Goal: Information Seeking & Learning: Compare options

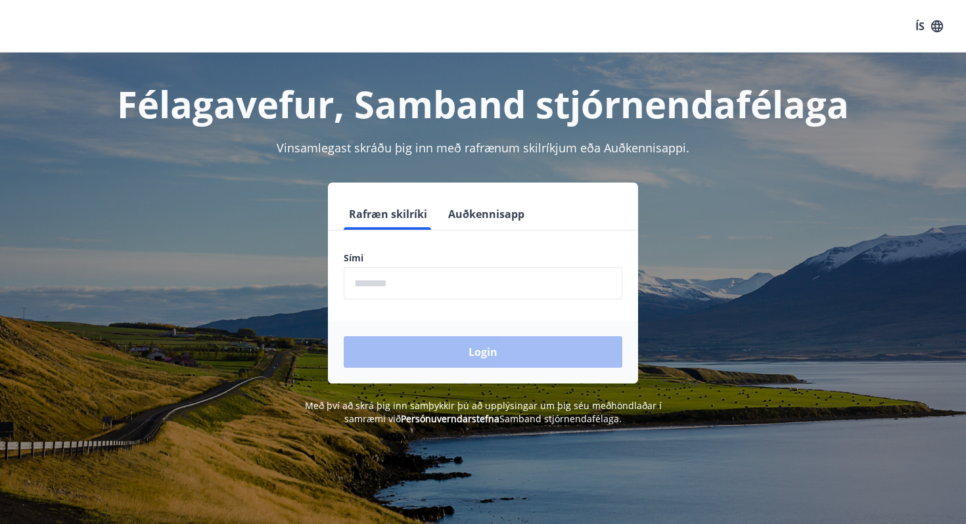
click at [438, 292] on input "phone" at bounding box center [483, 283] width 279 height 32
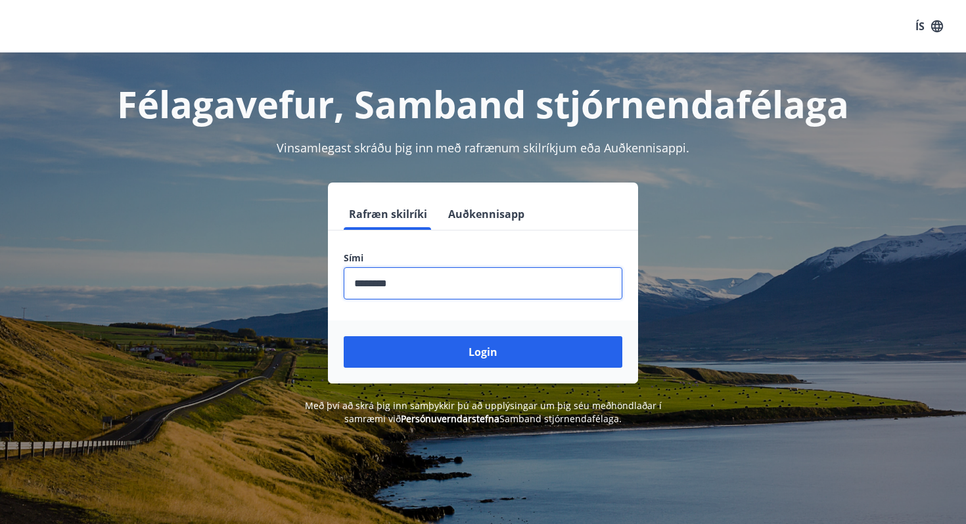
type input "********"
click at [344, 336] on button "Login" at bounding box center [483, 352] width 279 height 32
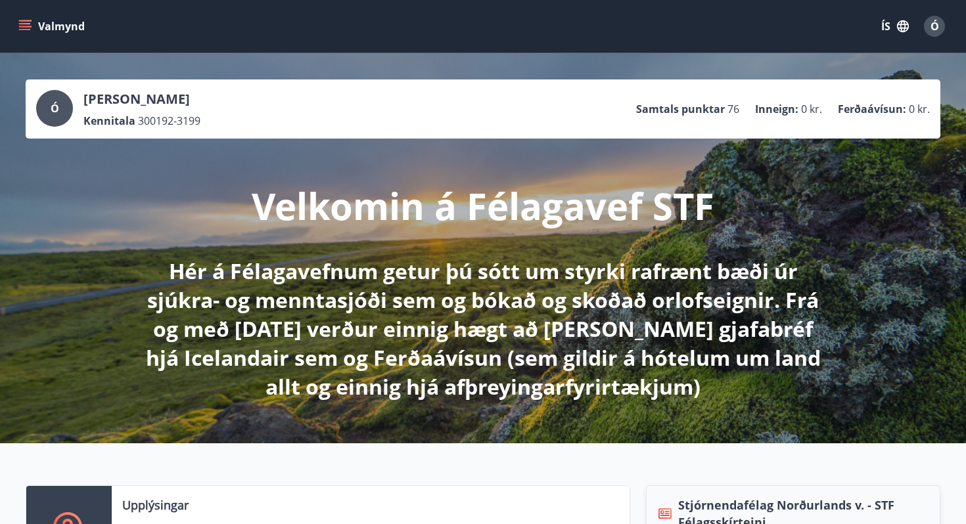
click at [39, 26] on button "Valmynd" at bounding box center [53, 26] width 74 height 24
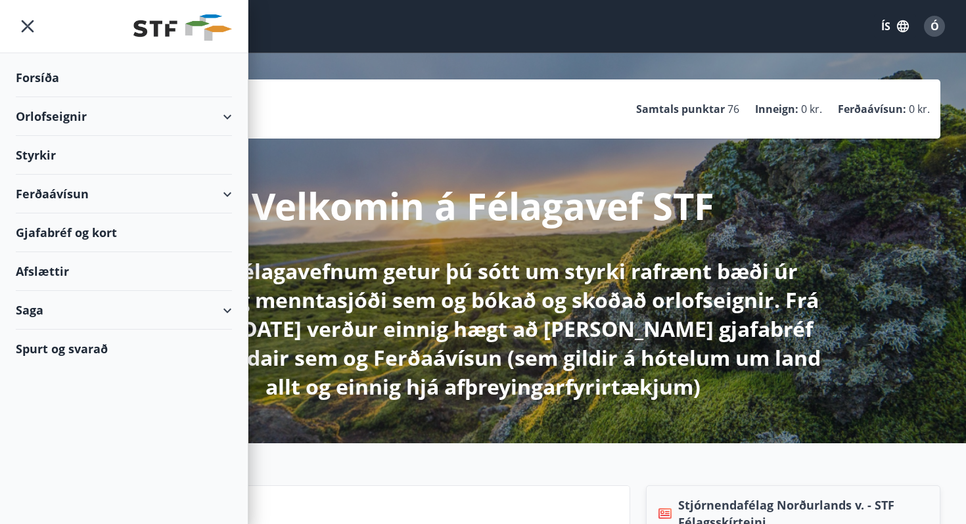
click at [178, 129] on div "Orlofseignir" at bounding box center [124, 116] width 216 height 39
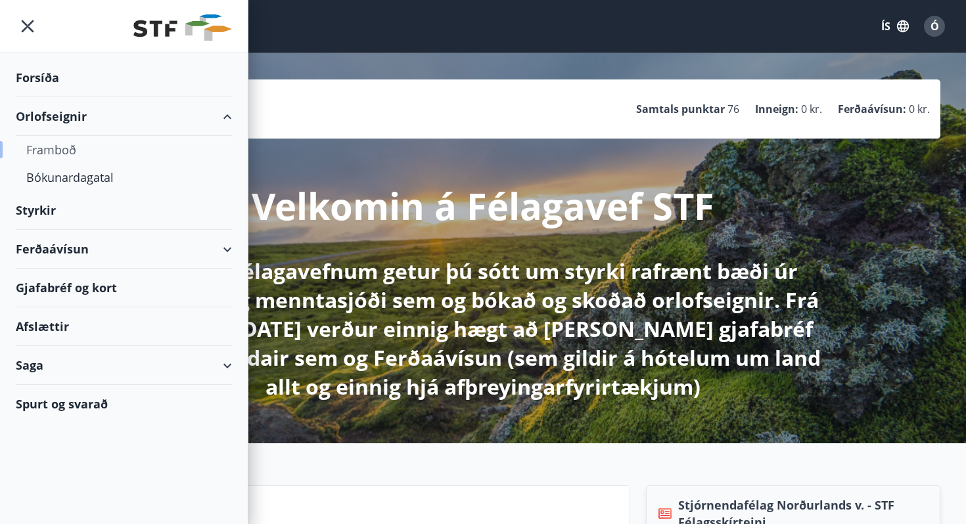
click at [74, 150] on div "Framboð" at bounding box center [123, 150] width 195 height 28
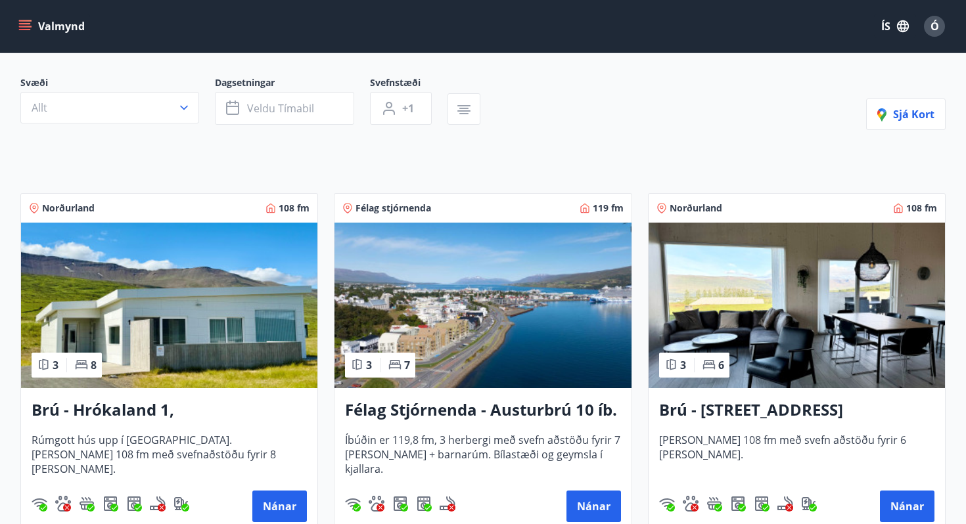
scroll to position [91, 0]
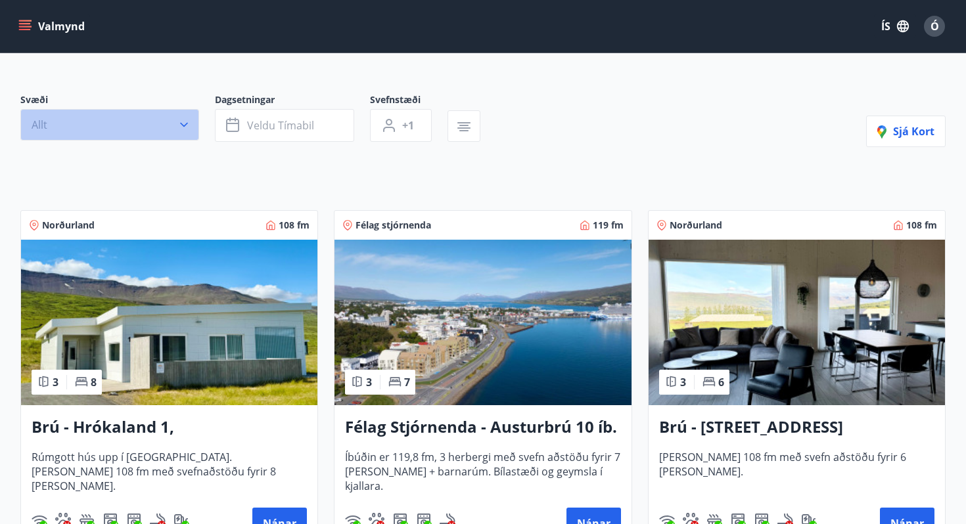
click at [145, 128] on button "Allt" at bounding box center [109, 125] width 179 height 32
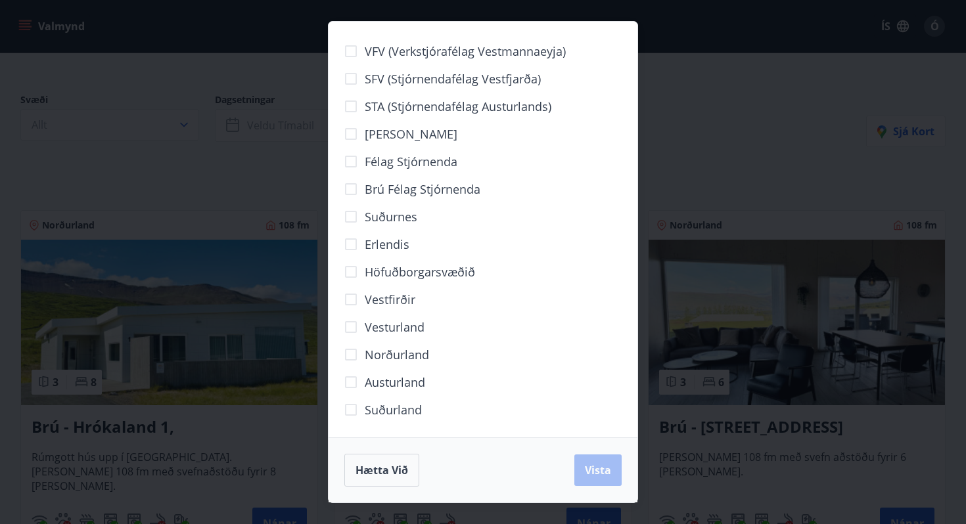
click at [390, 406] on span "Suðurland" at bounding box center [393, 409] width 57 height 17
click at [423, 273] on span "Höfuðborgarsvæðið" at bounding box center [420, 269] width 110 height 17
click at [406, 330] on span "Vesturland" at bounding box center [395, 325] width 60 height 17
click at [583, 464] on button "Vista" at bounding box center [597, 471] width 47 height 32
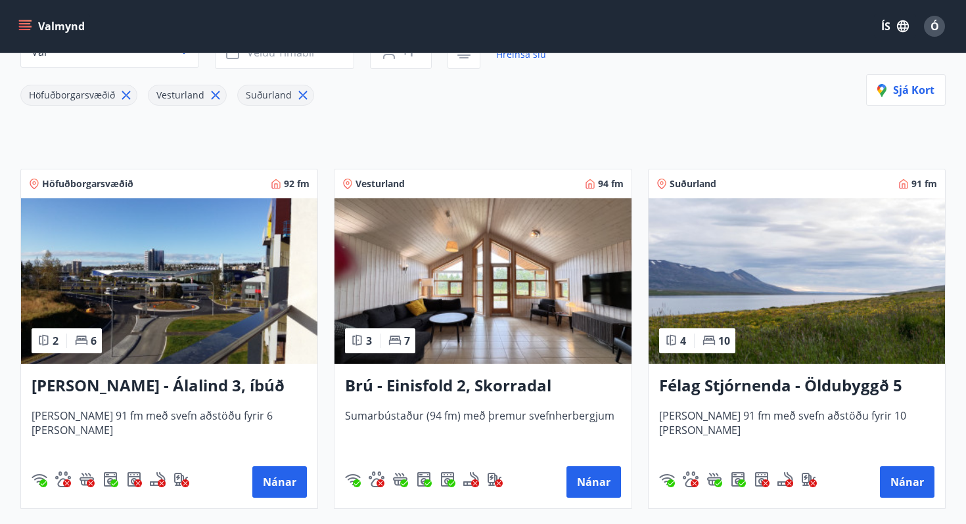
scroll to position [165, 0]
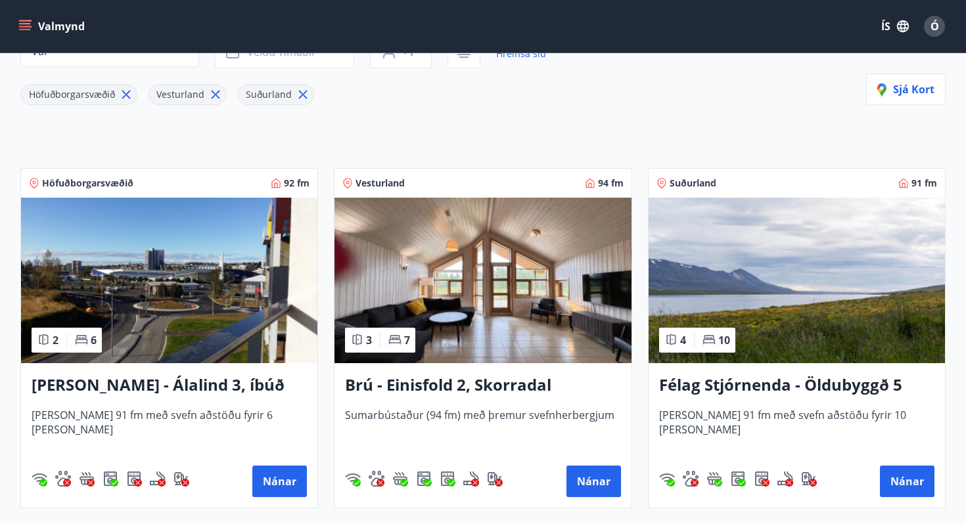
click at [790, 264] on img at bounding box center [796, 281] width 296 height 166
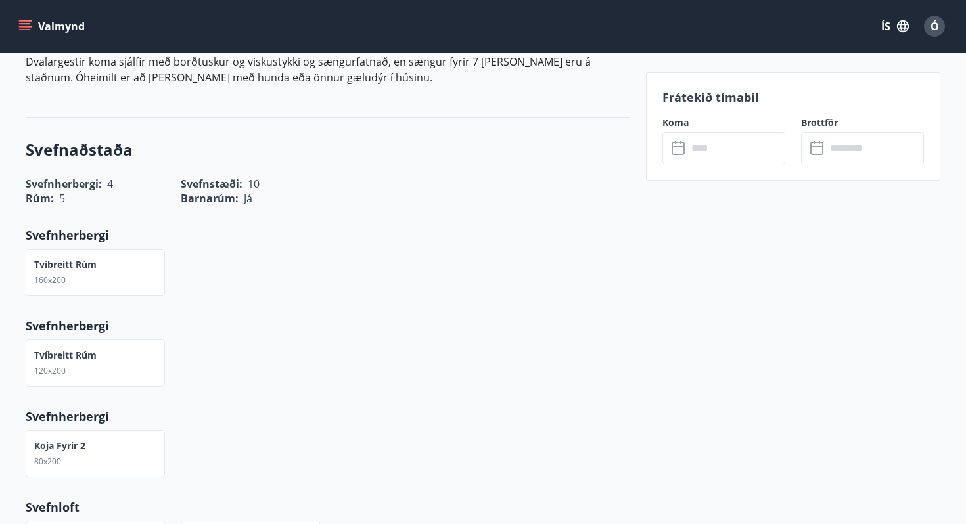
scroll to position [143, 0]
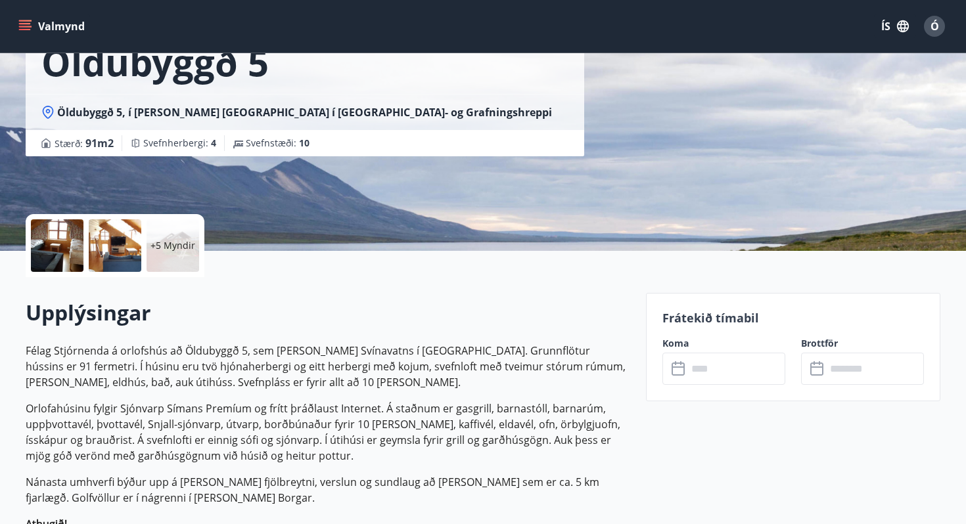
click at [64, 237] on div at bounding box center [57, 245] width 53 height 53
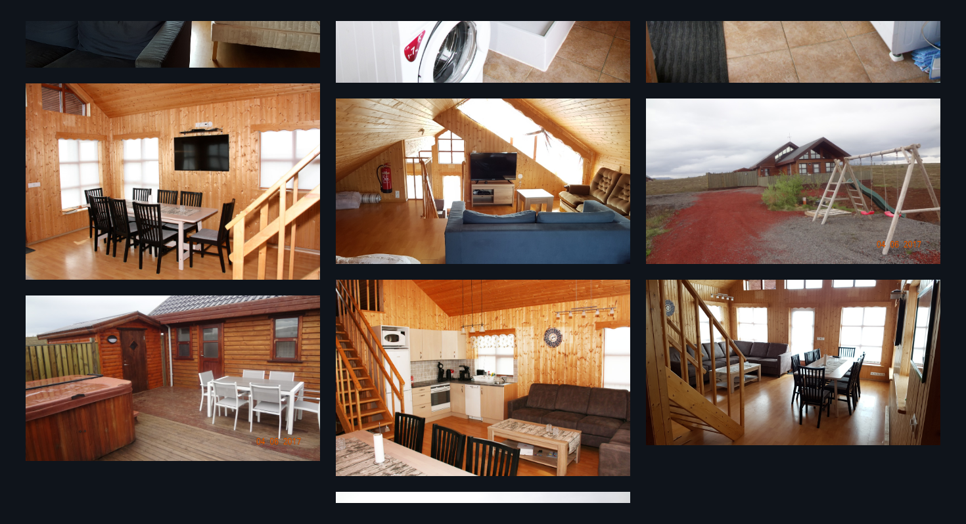
scroll to position [591, 0]
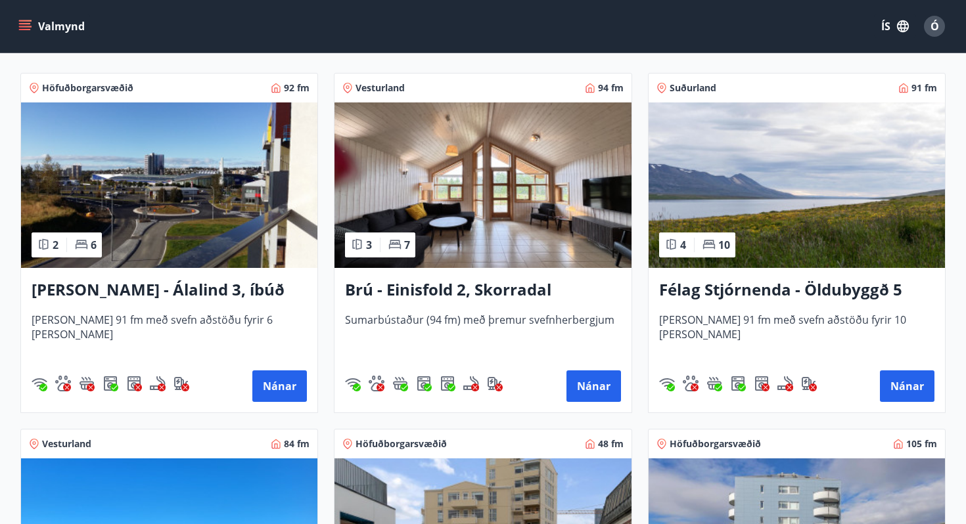
scroll to position [261, 0]
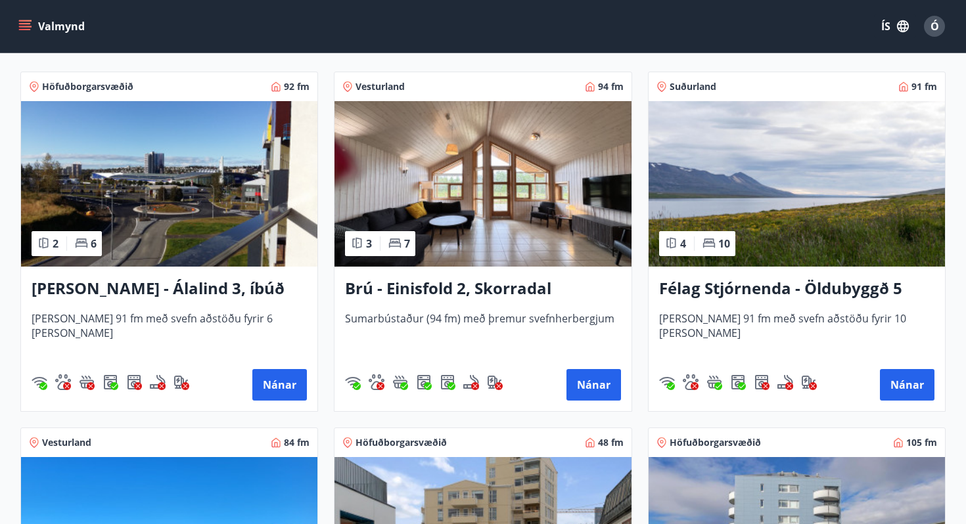
click at [502, 213] on img at bounding box center [482, 184] width 296 height 166
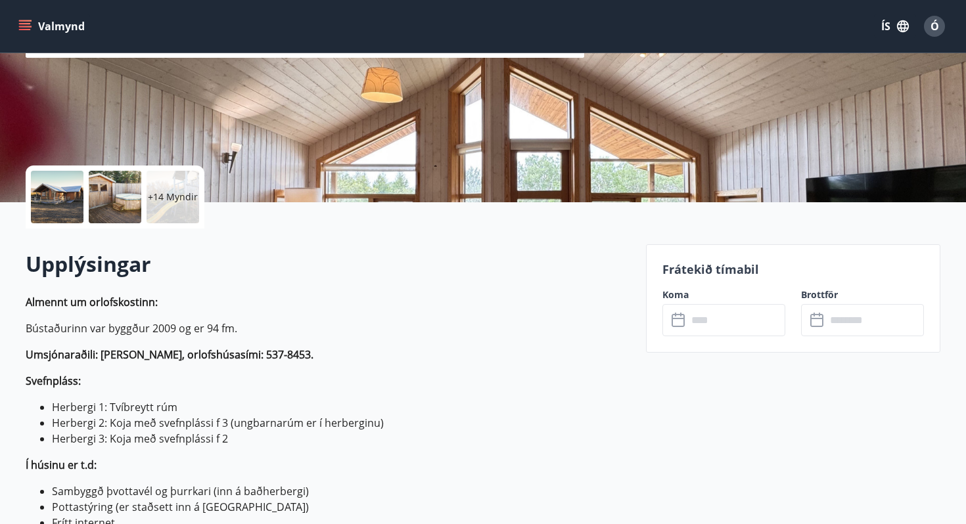
scroll to position [194, 0]
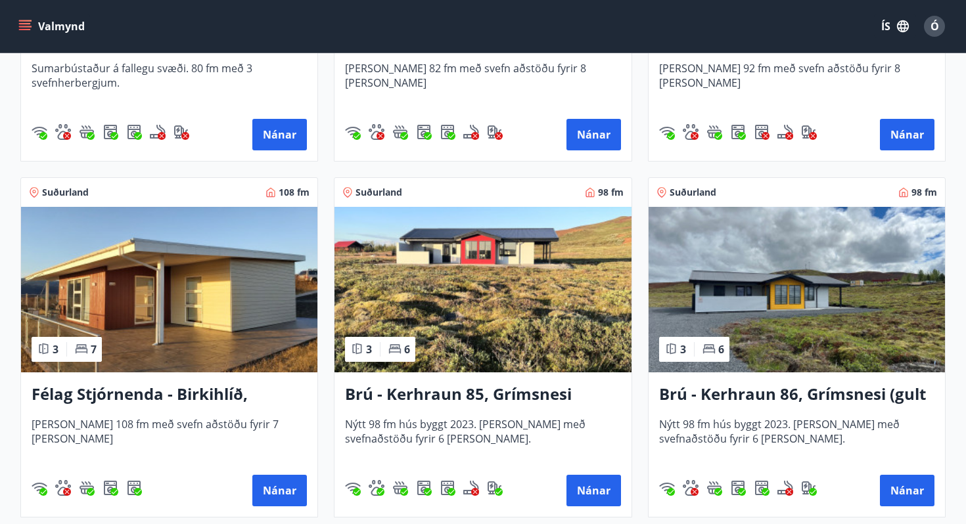
scroll to position [2001, 0]
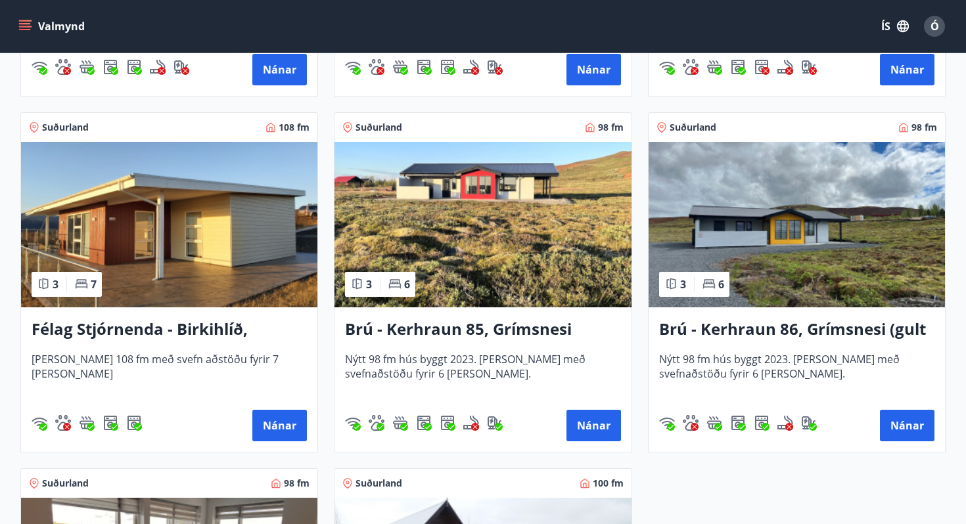
click at [200, 229] on img at bounding box center [169, 225] width 296 height 166
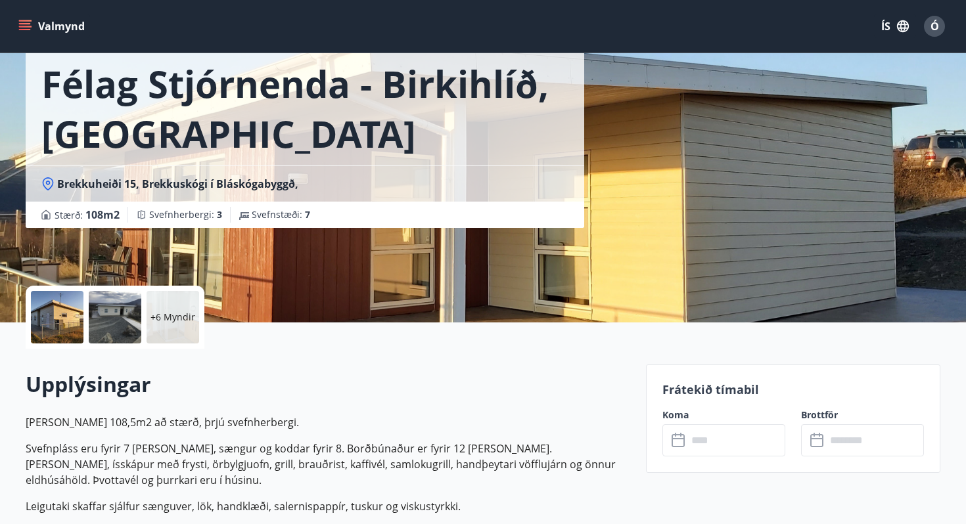
scroll to position [70, 0]
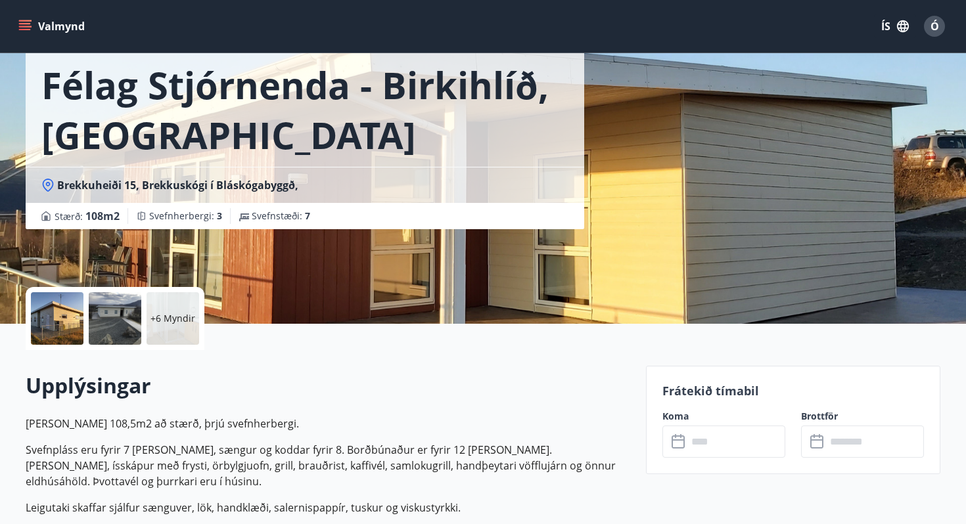
click at [125, 312] on div at bounding box center [115, 318] width 53 height 53
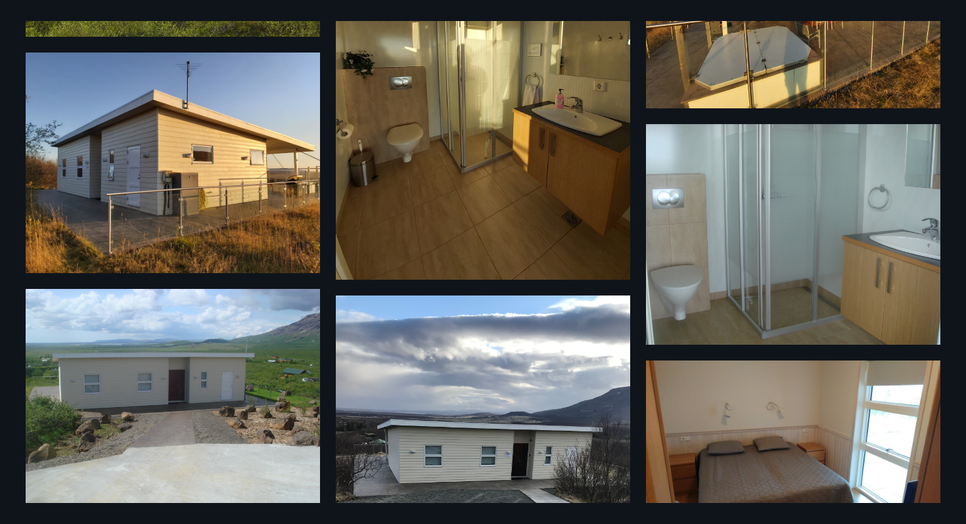
scroll to position [0, 0]
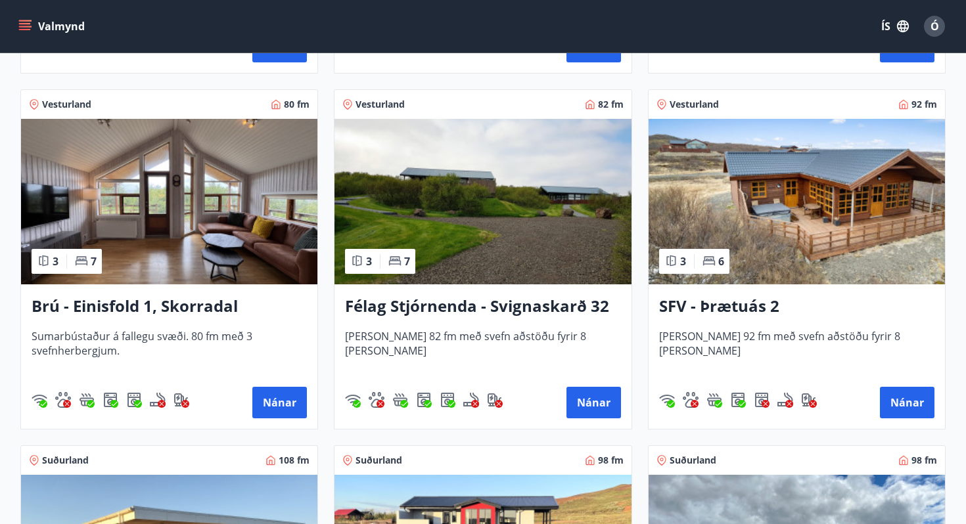
scroll to position [1651, 0]
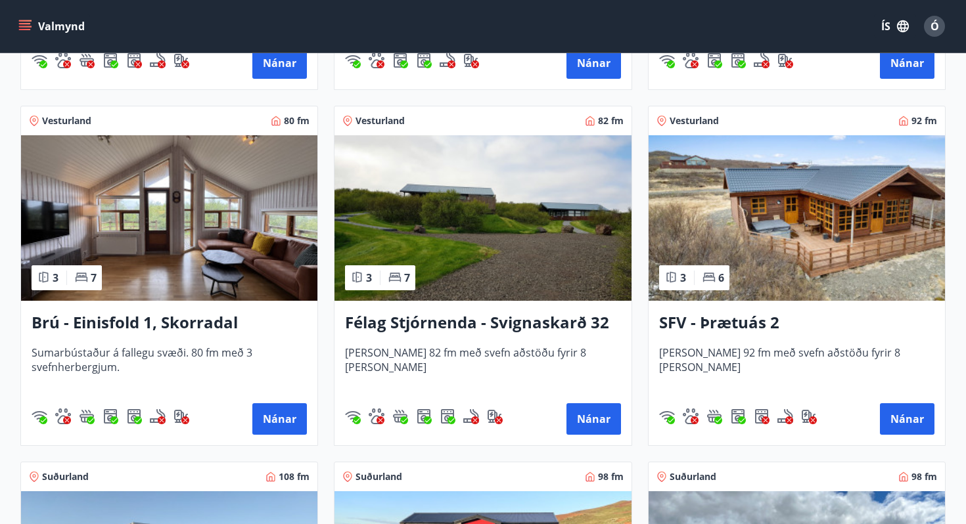
click at [522, 177] on img at bounding box center [482, 218] width 296 height 166
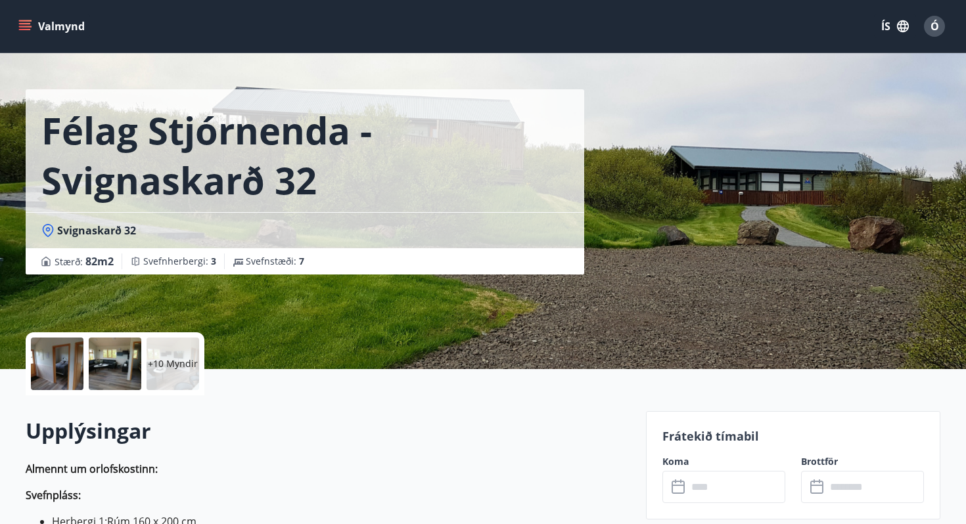
scroll to position [17, 0]
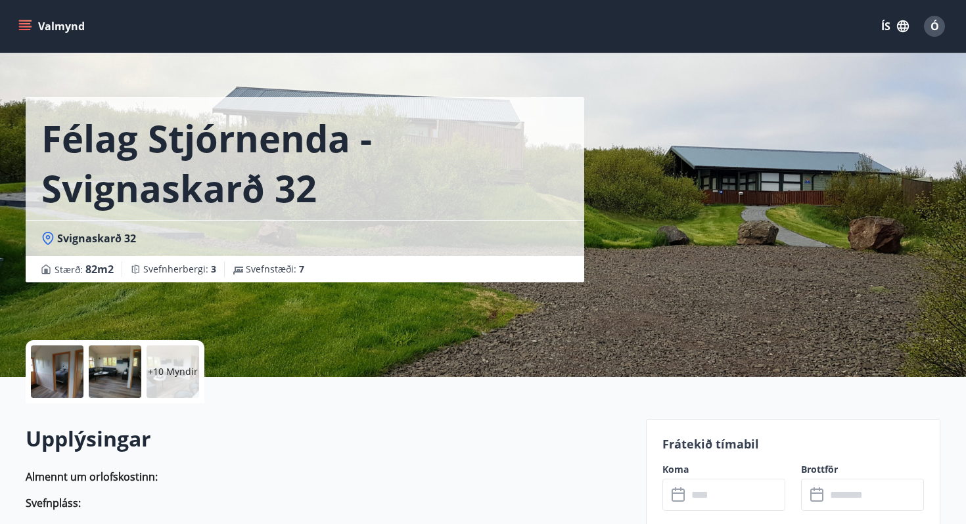
click at [71, 370] on div at bounding box center [57, 372] width 53 height 53
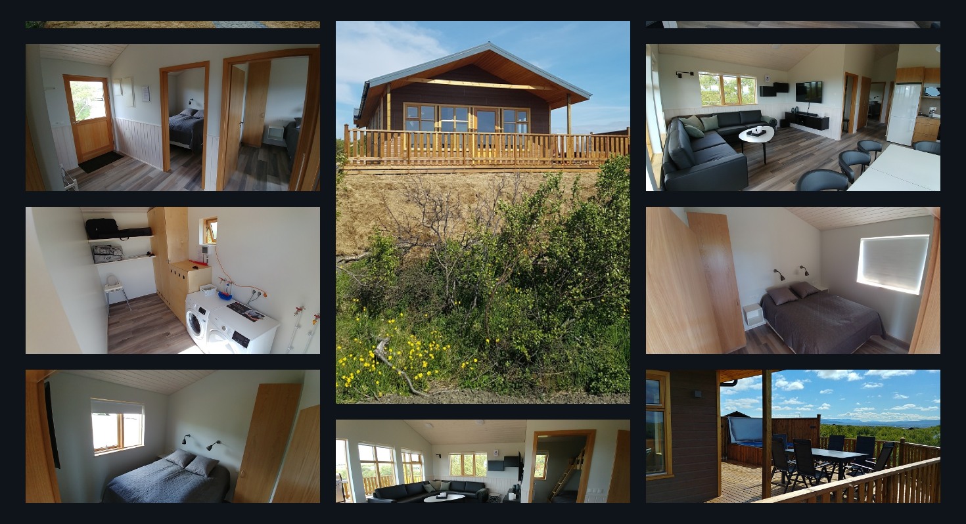
scroll to position [0, 0]
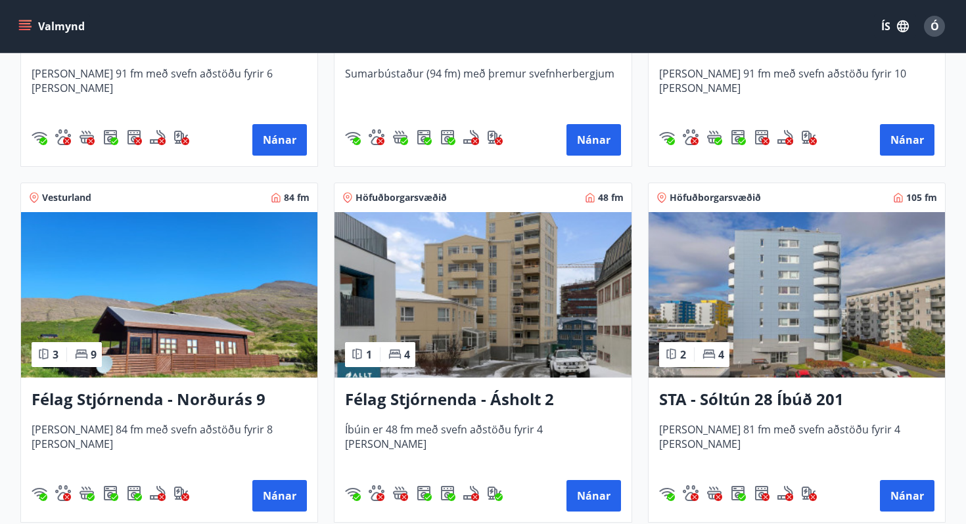
scroll to position [507, 0]
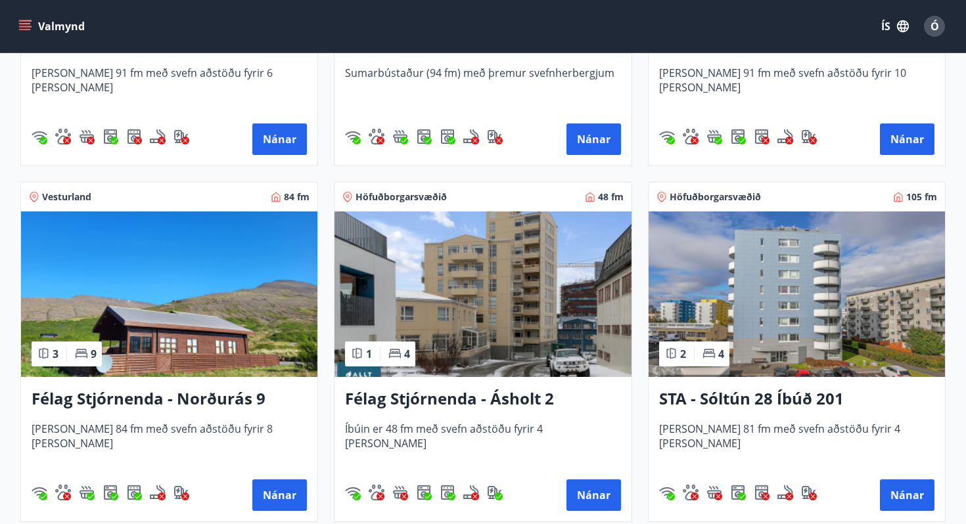
click at [206, 281] on img at bounding box center [169, 295] width 296 height 166
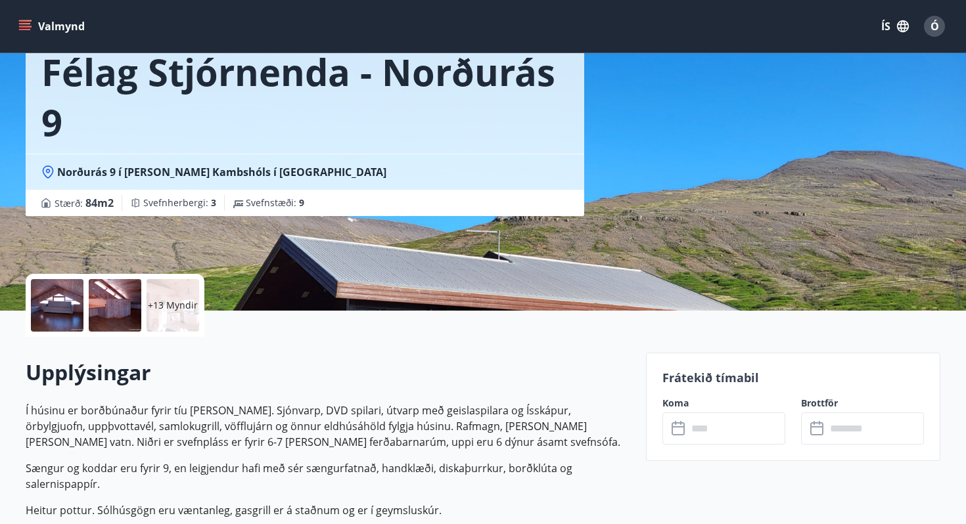
scroll to position [102, 0]
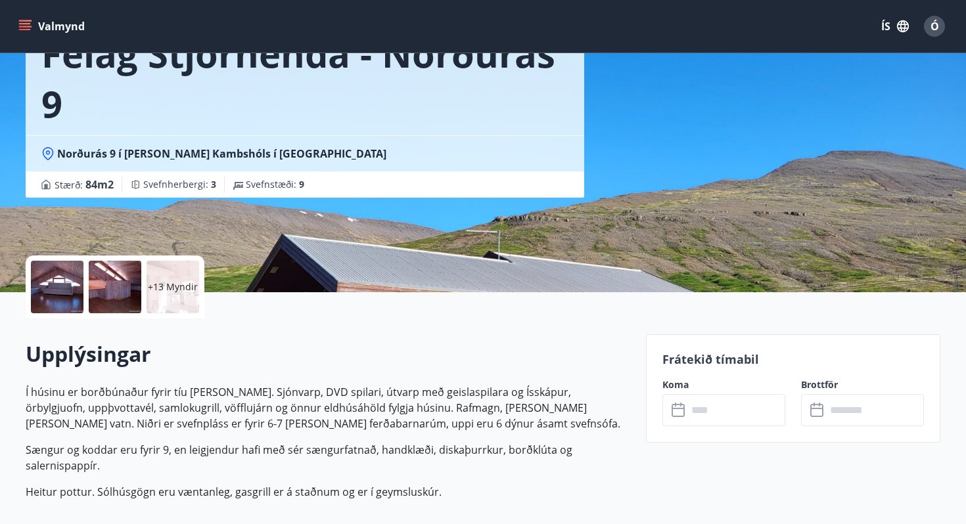
click at [60, 282] on div at bounding box center [57, 287] width 53 height 53
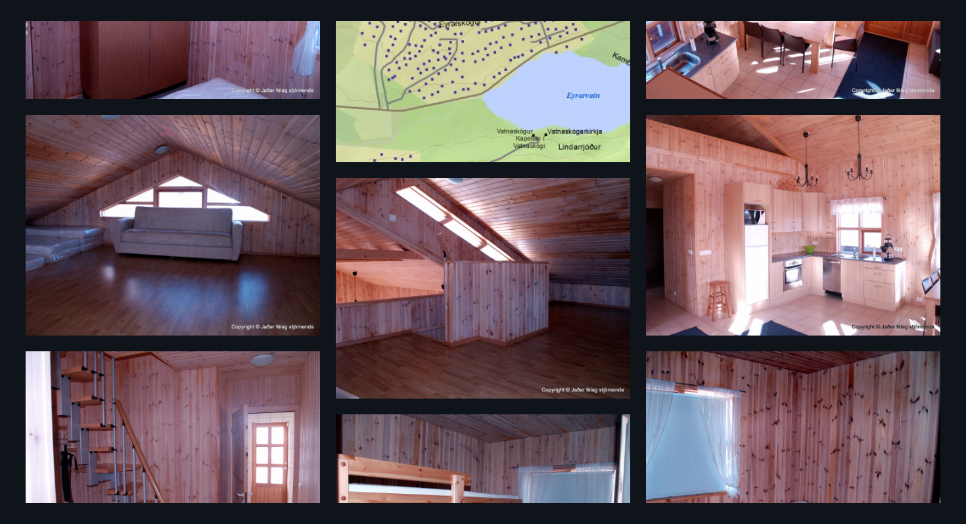
scroll to position [0, 0]
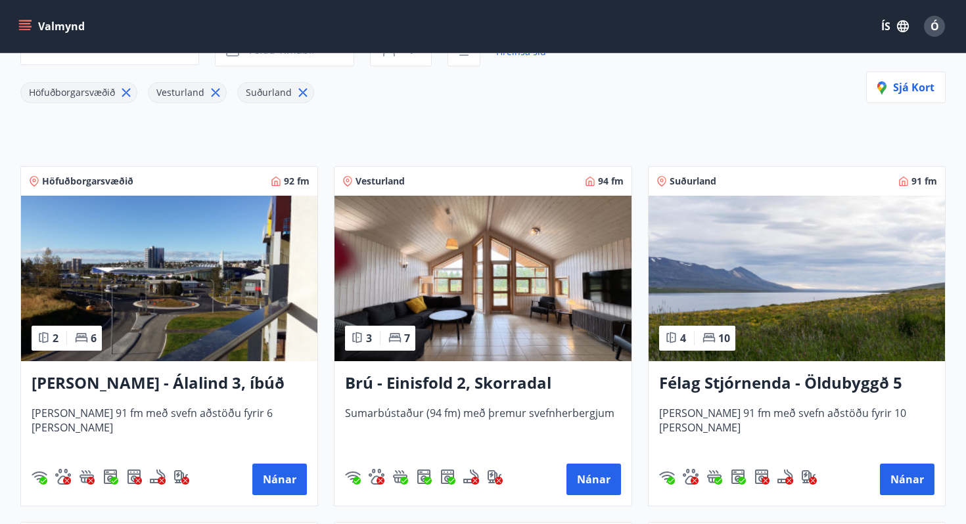
scroll to position [186, 0]
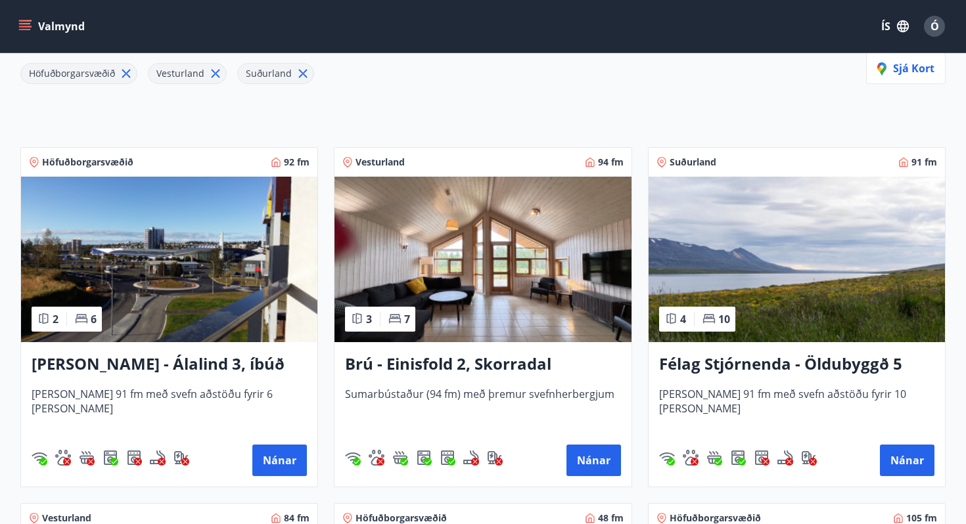
click at [514, 241] on img at bounding box center [482, 260] width 296 height 166
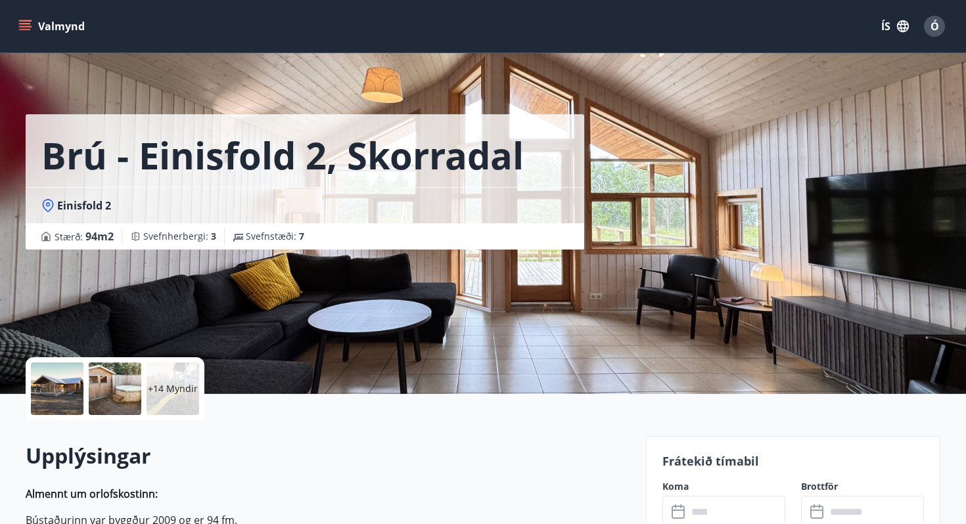
click at [152, 391] on p "+14 Myndir" at bounding box center [173, 388] width 50 height 13
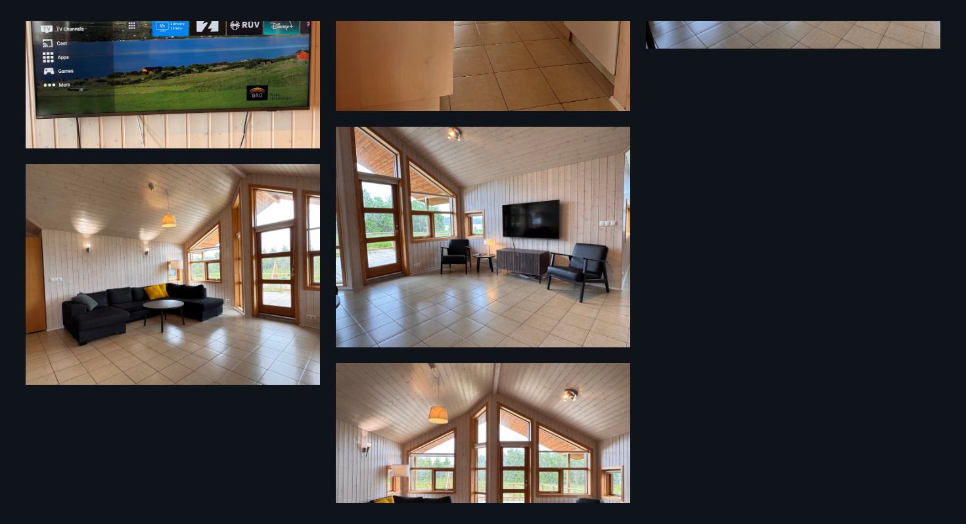
scroll to position [1558, 0]
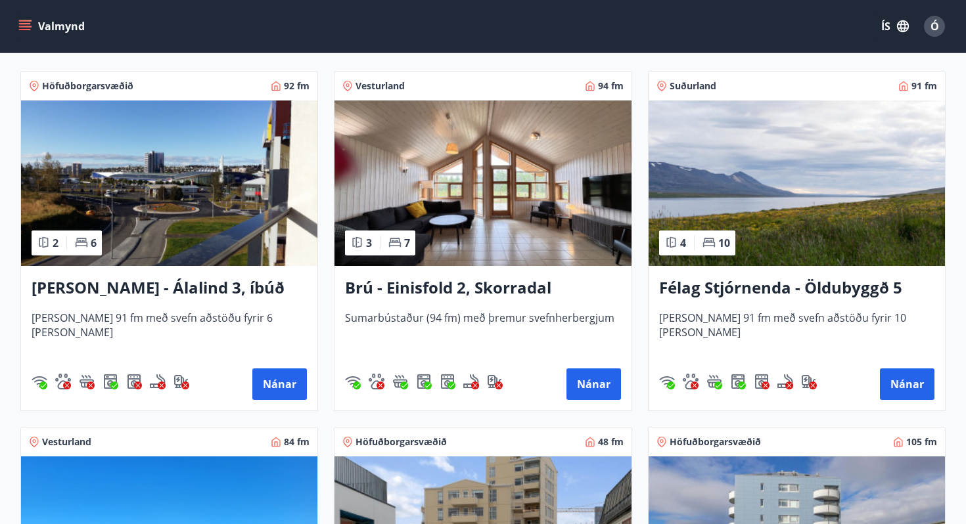
scroll to position [252, 0]
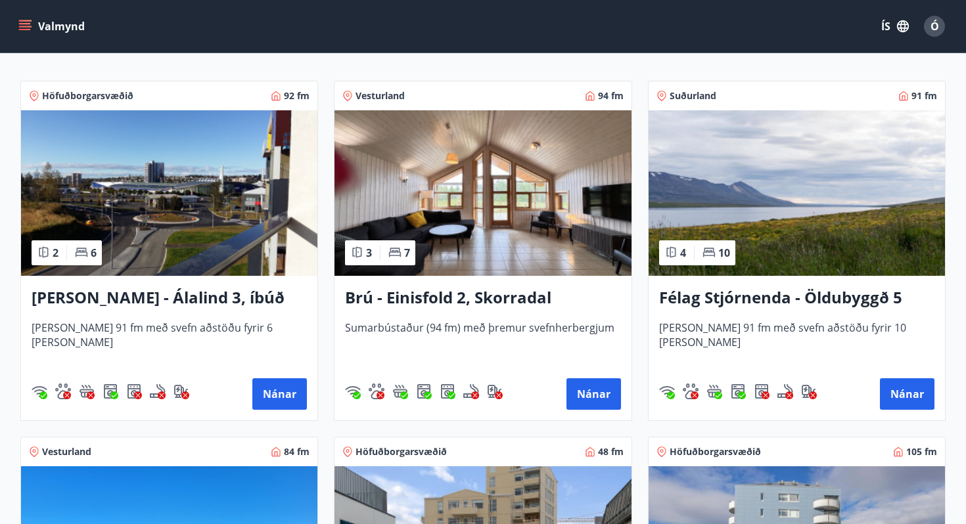
click at [799, 202] on img at bounding box center [796, 193] width 296 height 166
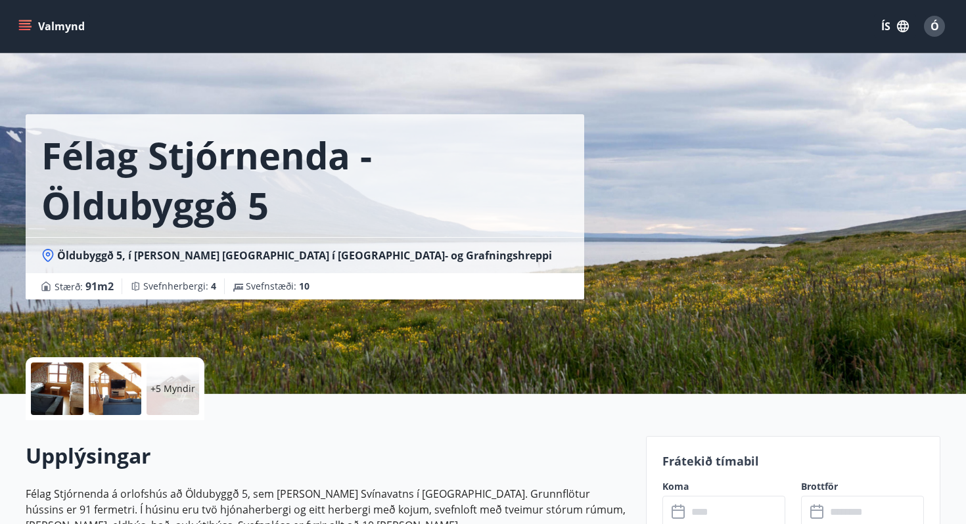
scroll to position [169, 0]
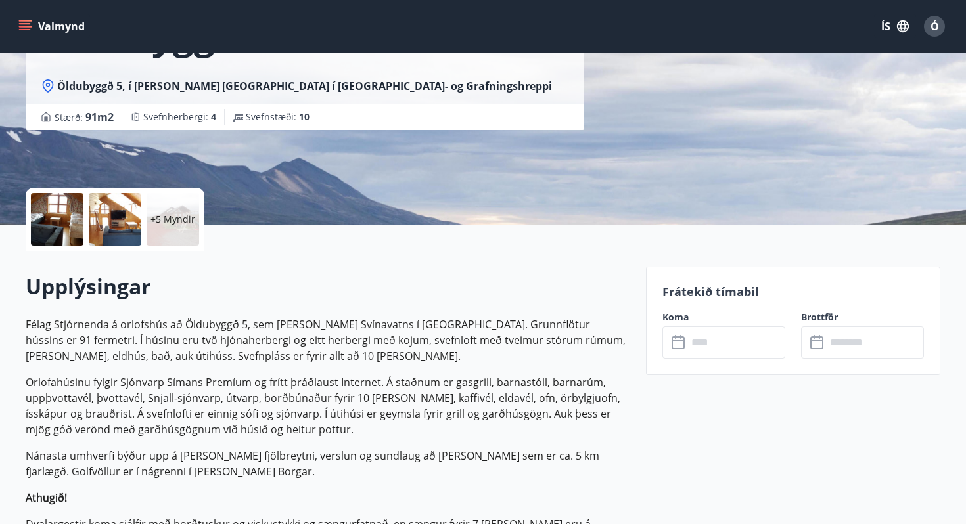
click at [69, 221] on div at bounding box center [57, 219] width 53 height 53
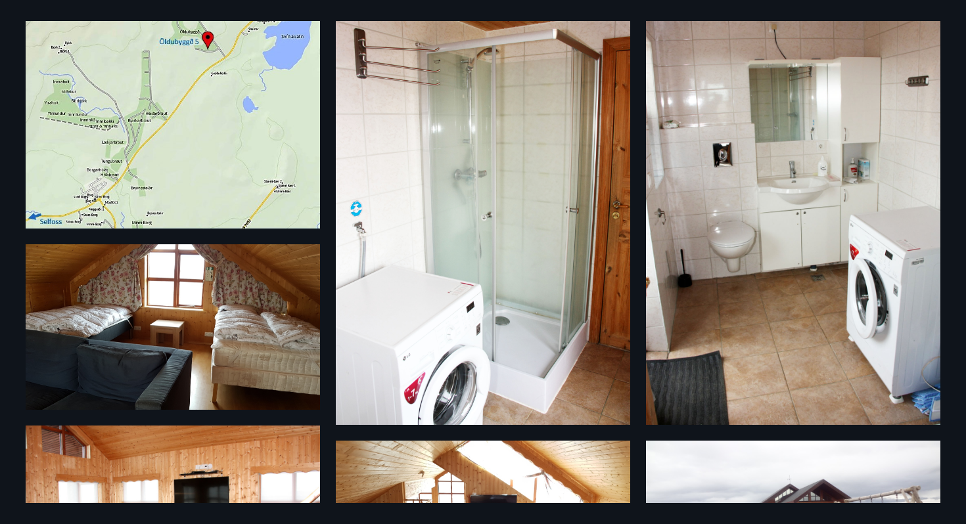
scroll to position [0, 0]
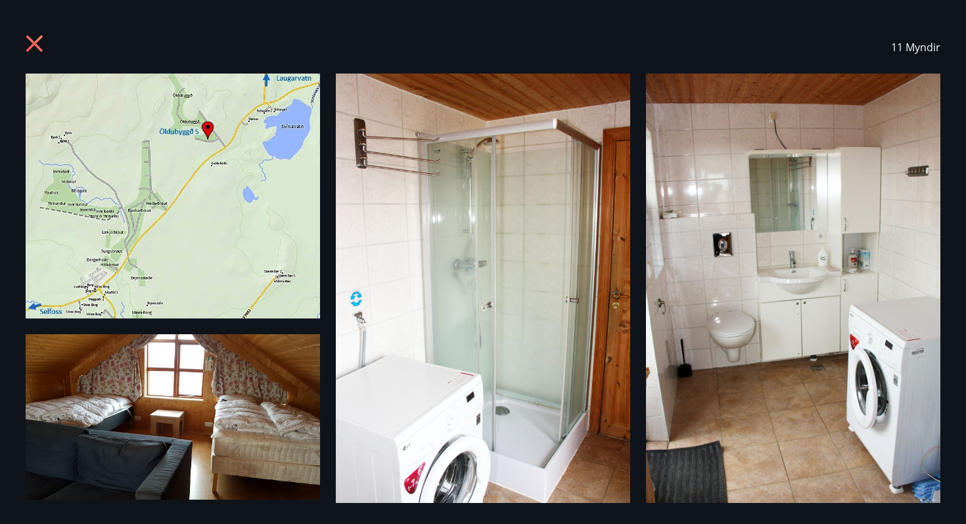
click at [34, 45] on icon at bounding box center [36, 45] width 21 height 21
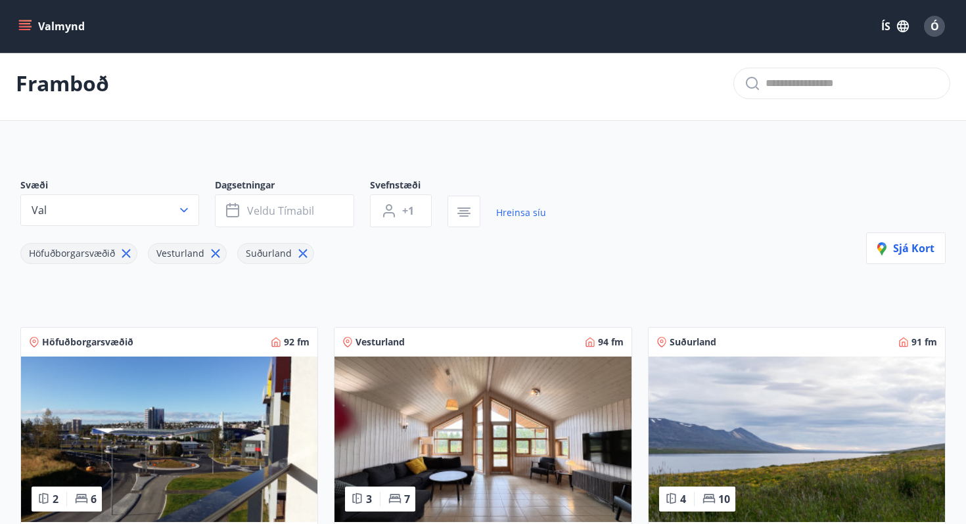
scroll to position [13, 0]
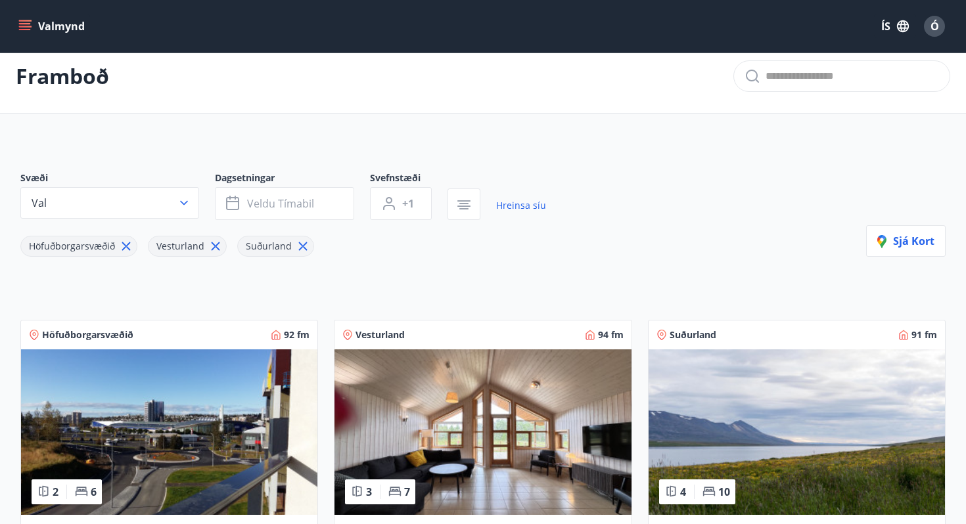
click at [296, 246] on icon at bounding box center [303, 246] width 14 height 14
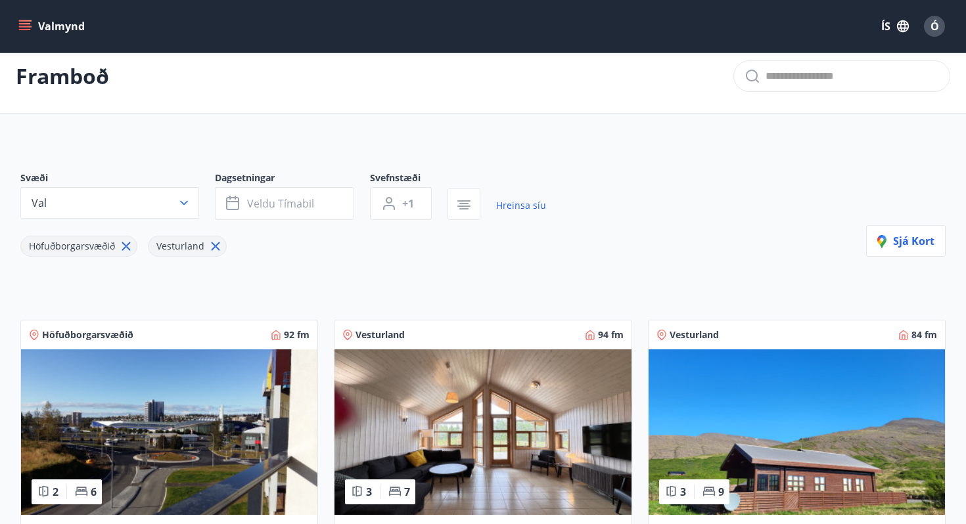
click at [208, 248] on icon at bounding box center [215, 246] width 14 height 14
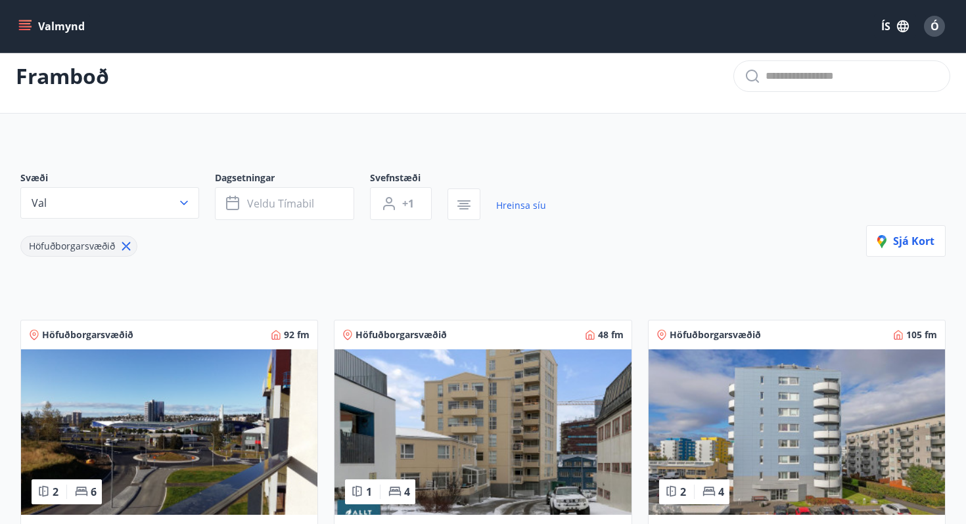
click at [116, 248] on span "Höfuðborgarsvæðið" at bounding box center [72, 247] width 102 height 14
drag, startPoint x: 125, startPoint y: 247, endPoint x: 241, endPoint y: 229, distance: 117.6
click at [125, 248] on icon at bounding box center [126, 246] width 14 height 14
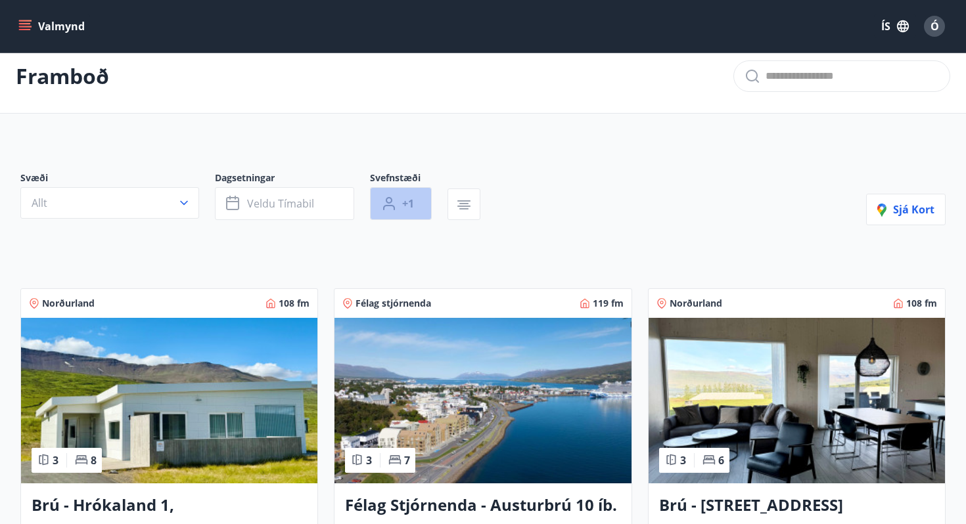
click at [395, 203] on icon "button" at bounding box center [389, 204] width 16 height 16
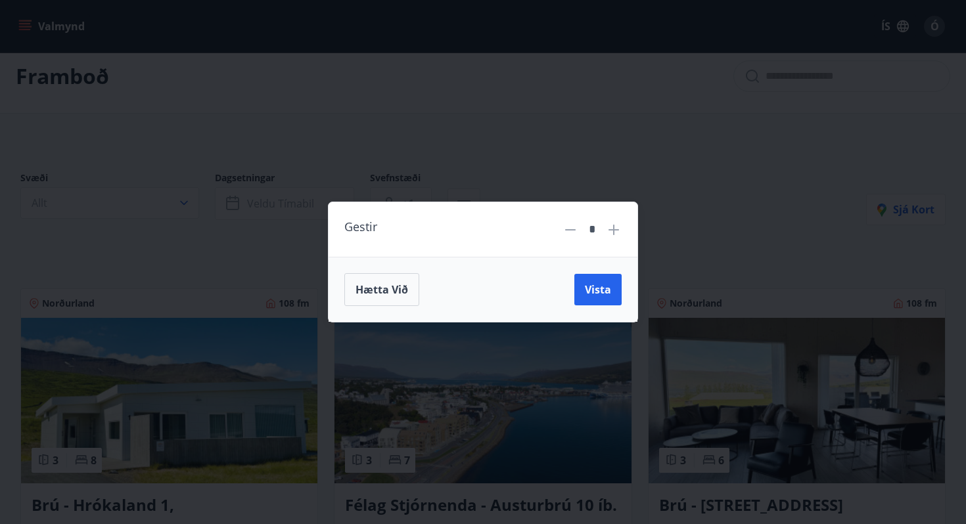
click at [608, 233] on icon at bounding box center [614, 230] width 16 height 16
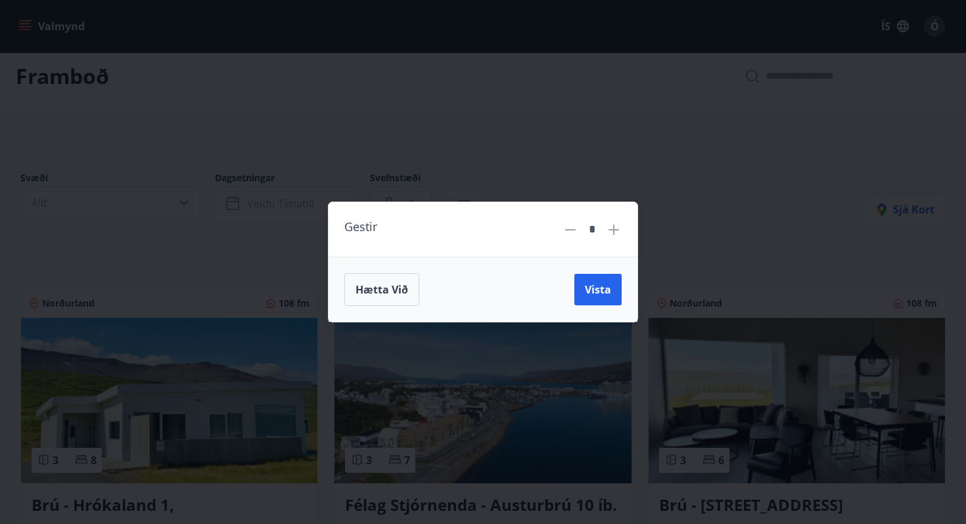
click at [608, 233] on icon at bounding box center [614, 230] width 16 height 16
type input "**"
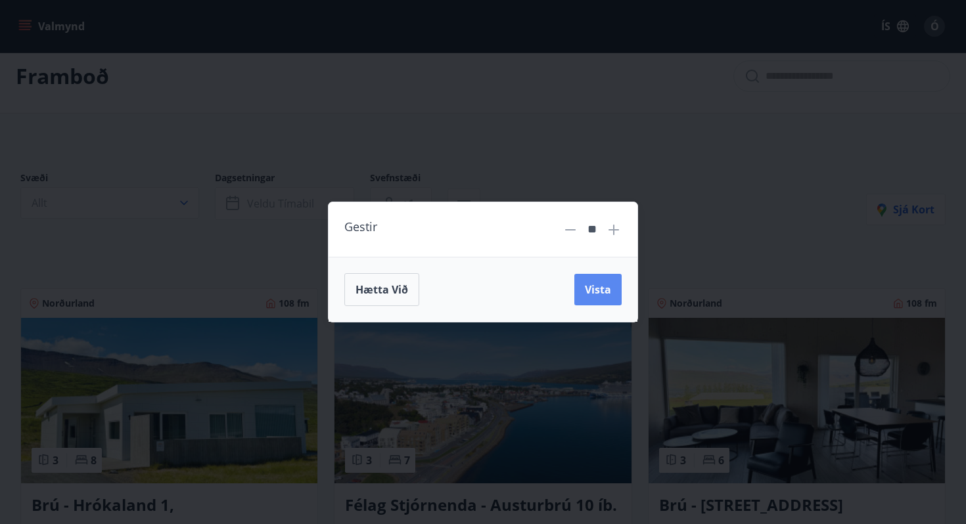
click at [589, 281] on button "Vista" at bounding box center [597, 290] width 47 height 32
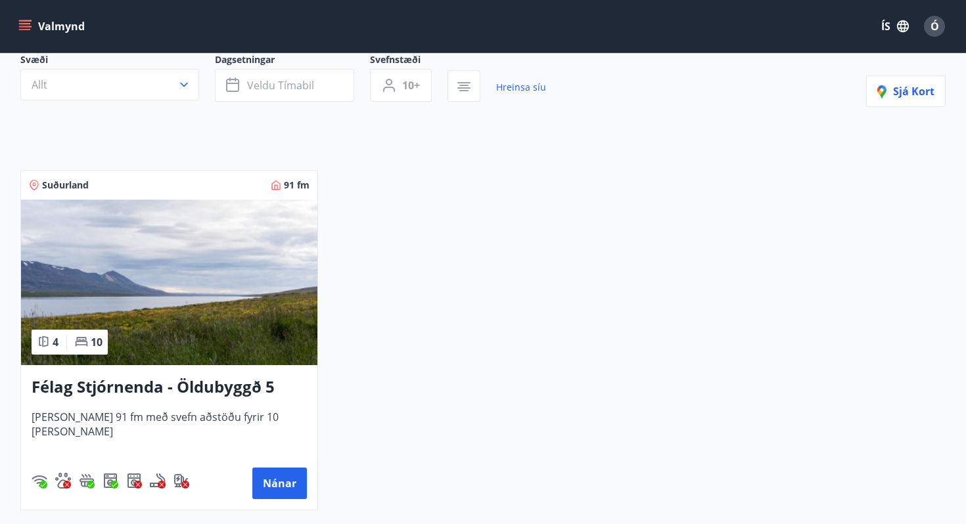
scroll to position [138, 0]
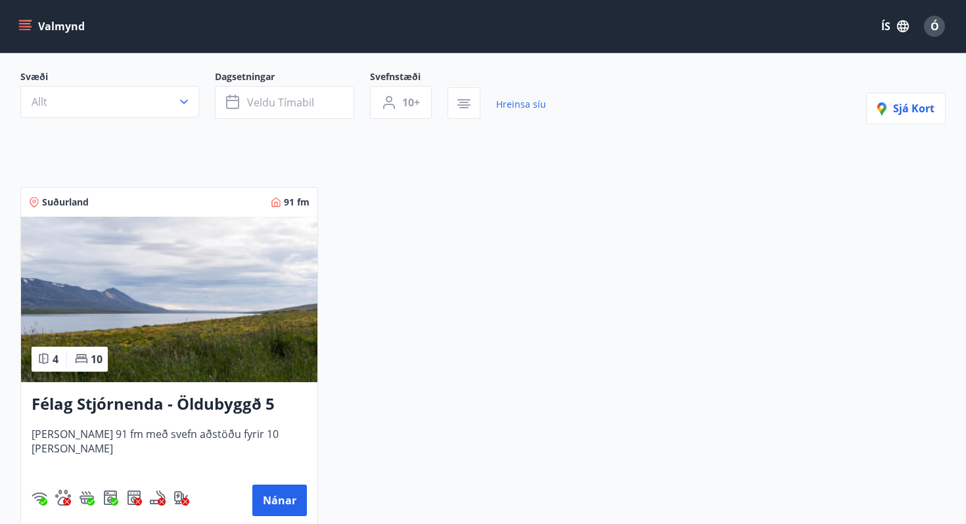
click at [217, 295] on img at bounding box center [169, 300] width 296 height 166
